Goal: Transaction & Acquisition: Purchase product/service

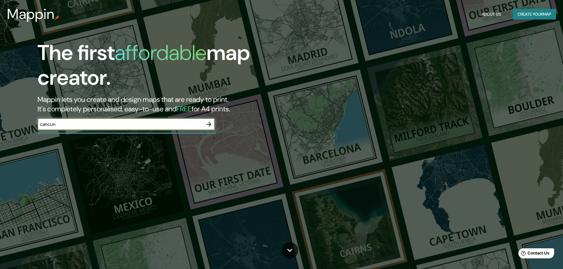
type input "cancun"
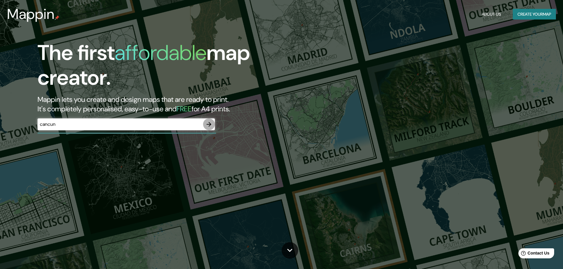
click at [206, 123] on icon "button" at bounding box center [208, 124] width 7 height 7
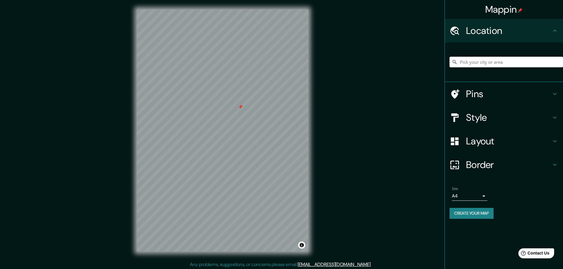
click at [557, 92] on icon at bounding box center [554, 93] width 7 height 7
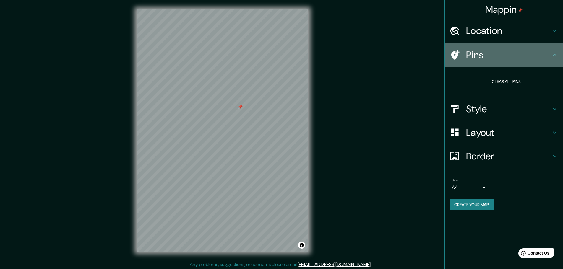
click at [545, 56] on h4 "Pins" at bounding box center [508, 55] width 85 height 12
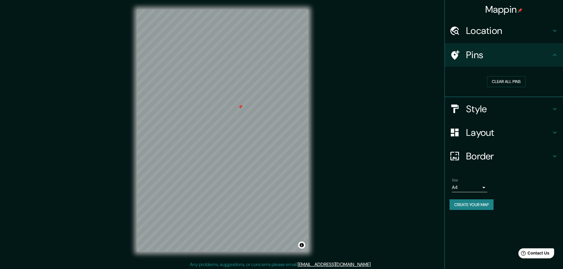
click at [556, 55] on icon at bounding box center [554, 54] width 7 height 7
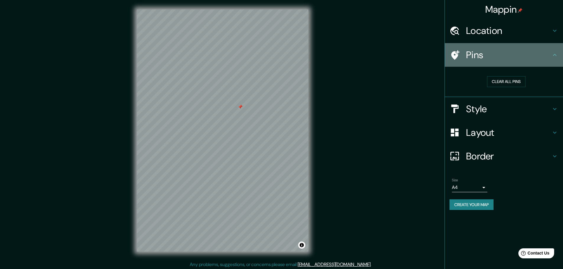
click at [555, 52] on icon at bounding box center [554, 54] width 7 height 7
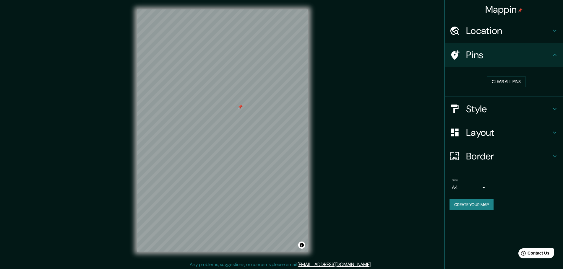
click at [553, 56] on icon at bounding box center [554, 54] width 7 height 7
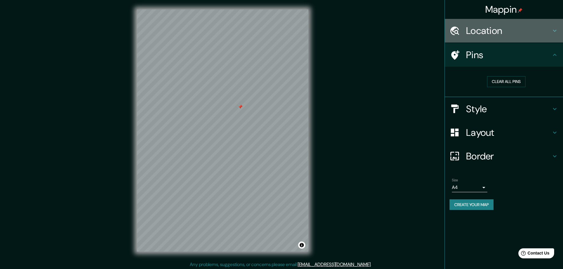
click at [556, 34] on div "Location" at bounding box center [503, 31] width 118 height 24
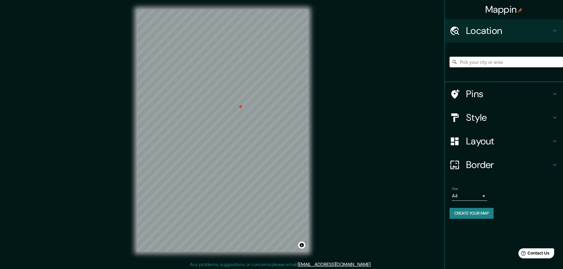
click at [554, 31] on icon at bounding box center [555, 31] width 4 height 2
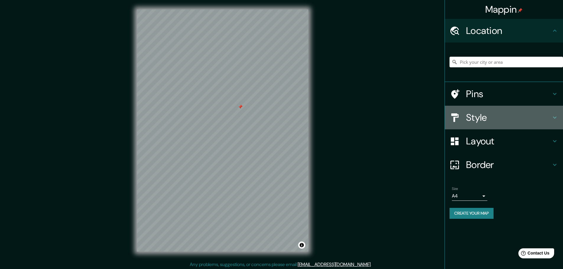
click at [553, 116] on icon at bounding box center [554, 117] width 7 height 7
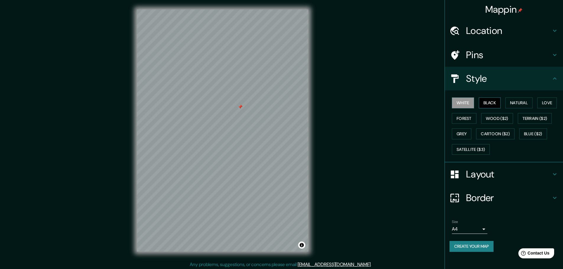
click at [499, 102] on button "Black" at bounding box center [489, 102] width 22 height 11
click at [473, 118] on button "Forest" at bounding box center [464, 118] width 25 height 11
click at [493, 102] on button "Black" at bounding box center [489, 102] width 22 height 11
click at [491, 117] on button "Wood ($2)" at bounding box center [497, 118] width 32 height 11
click at [521, 106] on button "Natural" at bounding box center [518, 102] width 27 height 11
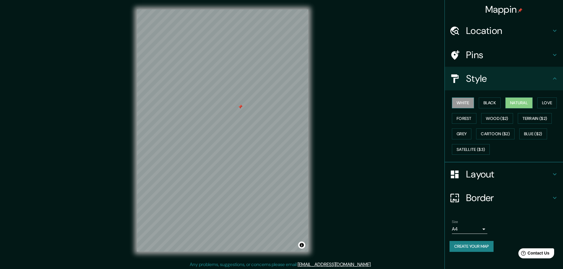
click at [460, 106] on button "White" at bounding box center [463, 102] width 22 height 11
click at [518, 103] on button "Natural" at bounding box center [518, 102] width 27 height 11
click at [550, 103] on button "Love" at bounding box center [546, 102] width 19 height 11
click at [534, 116] on button "Terrain ($2)" at bounding box center [534, 118] width 34 height 11
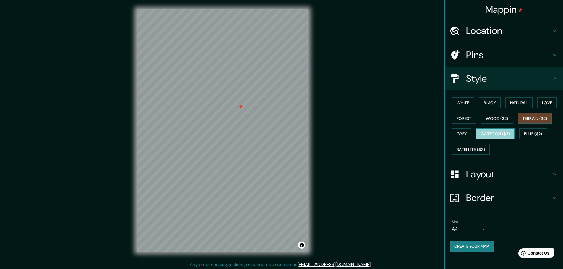
click at [499, 131] on button "Cartoon ($2)" at bounding box center [495, 133] width 38 height 11
click at [460, 133] on button "Grey" at bounding box center [461, 133] width 19 height 11
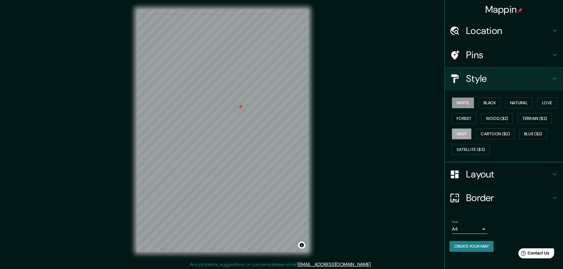
click at [463, 107] on button "White" at bounding box center [463, 102] width 22 height 11
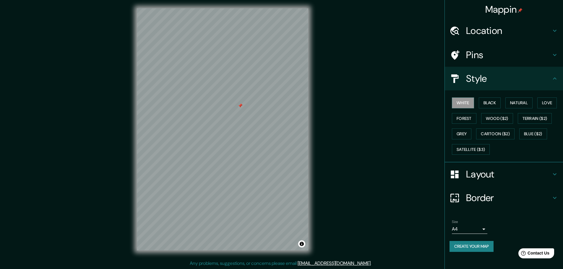
scroll to position [1, 0]
click at [551, 173] on icon at bounding box center [554, 174] width 7 height 7
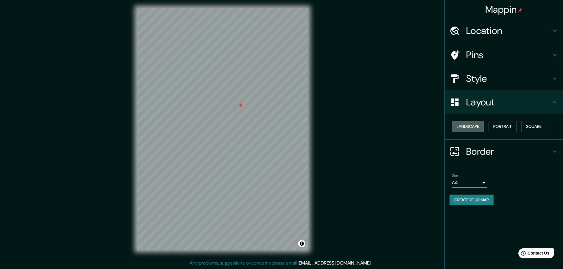
click at [471, 124] on button "Landscape" at bounding box center [468, 126] width 32 height 11
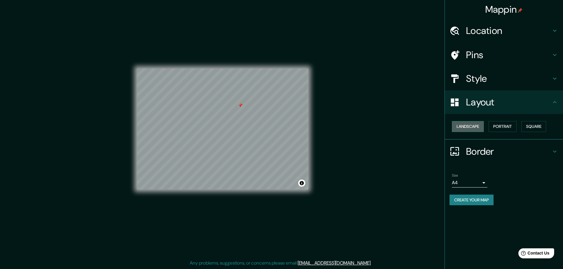
click at [471, 124] on button "Landscape" at bounding box center [468, 126] width 32 height 11
click at [509, 124] on button "Portrait" at bounding box center [502, 126] width 28 height 11
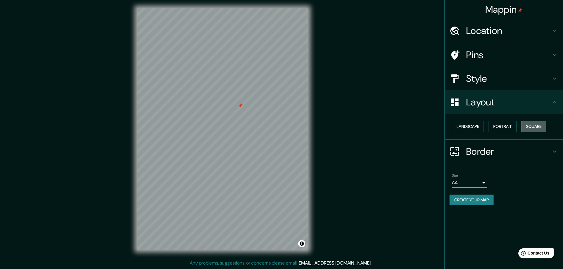
click at [530, 125] on button "Square" at bounding box center [533, 126] width 25 height 11
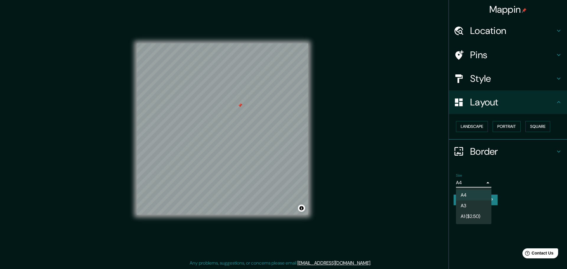
click at [479, 181] on body "Mappin Location Pins Style Layout Landscape Portrait Square Border Choose a bor…" at bounding box center [283, 133] width 567 height 269
click at [473, 206] on li "A3" at bounding box center [473, 206] width 35 height 11
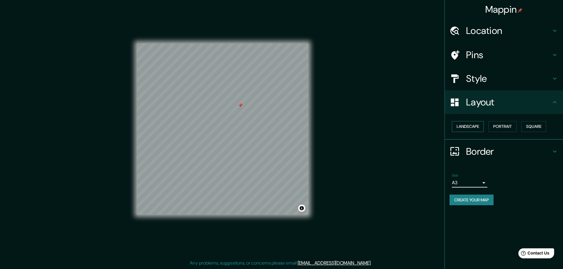
click at [478, 126] on button "Landscape" at bounding box center [468, 126] width 32 height 11
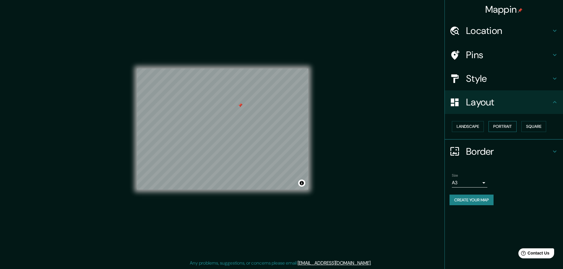
click at [504, 125] on button "Portrait" at bounding box center [502, 126] width 28 height 11
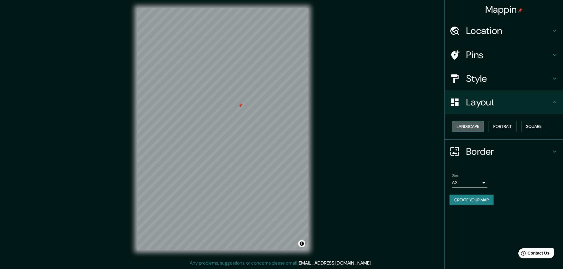
click at [478, 127] on button "Landscape" at bounding box center [468, 126] width 32 height 11
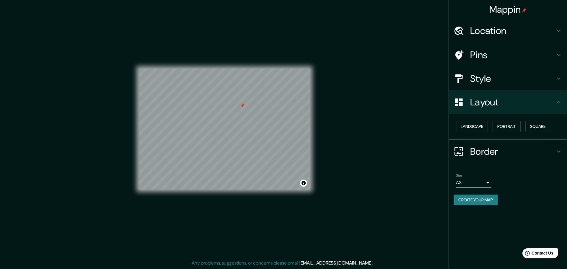
click at [481, 182] on body "Mappin Location Pins Style Layout Landscape Portrait Square Border Choose a bor…" at bounding box center [283, 133] width 567 height 269
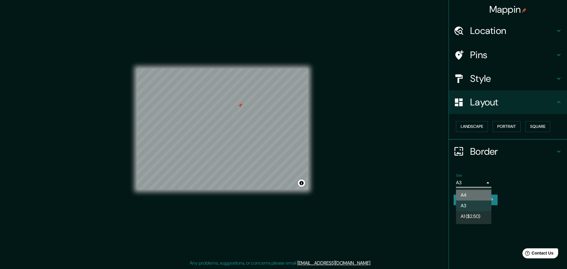
click at [475, 194] on li "A4" at bounding box center [473, 195] width 35 height 11
type input "single"
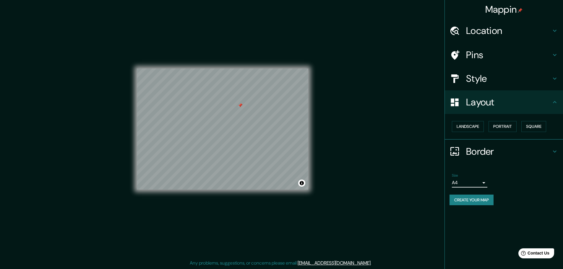
drag, startPoint x: 555, startPoint y: 104, endPoint x: 553, endPoint y: 107, distance: 3.2
click at [555, 104] on icon at bounding box center [554, 102] width 7 height 7
click at [556, 147] on div "Border" at bounding box center [503, 152] width 118 height 24
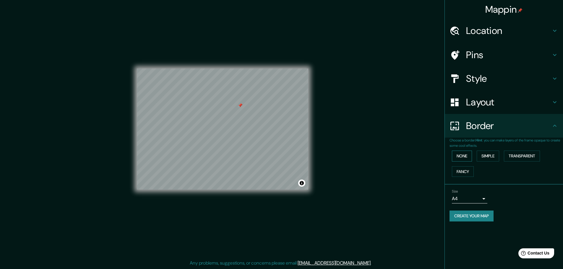
click at [468, 160] on button "None" at bounding box center [462, 156] width 20 height 11
click at [482, 157] on button "Simple" at bounding box center [487, 156] width 22 height 11
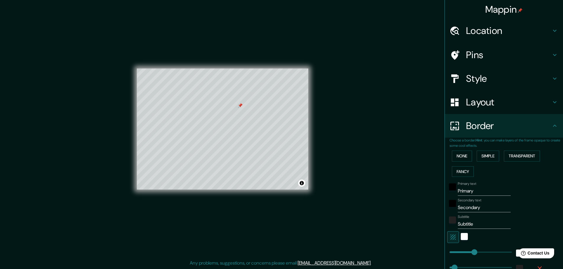
drag, startPoint x: 465, startPoint y: 168, endPoint x: 469, endPoint y: 165, distance: 5.0
click at [465, 168] on button "Fancy" at bounding box center [463, 171] width 22 height 11
click at [463, 159] on button "None" at bounding box center [462, 156] width 20 height 11
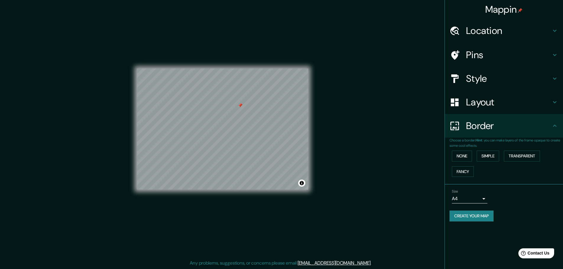
click at [557, 124] on icon at bounding box center [554, 125] width 7 height 7
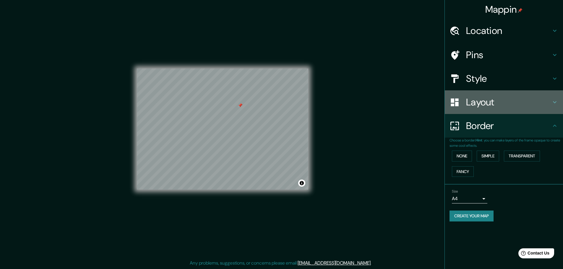
click at [547, 103] on h4 "Layout" at bounding box center [508, 102] width 85 height 12
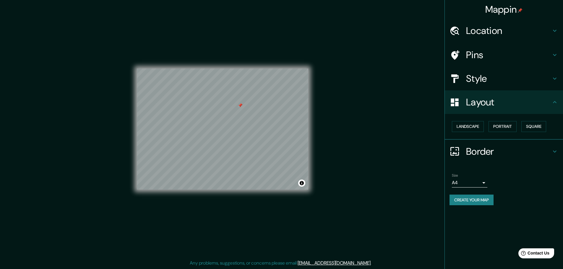
scroll to position [0, 0]
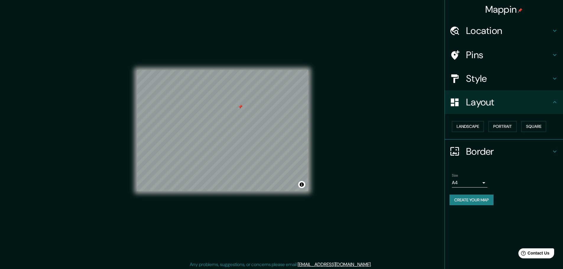
click at [498, 77] on h4 "Style" at bounding box center [508, 79] width 85 height 12
